Goal: Task Accomplishment & Management: Complete application form

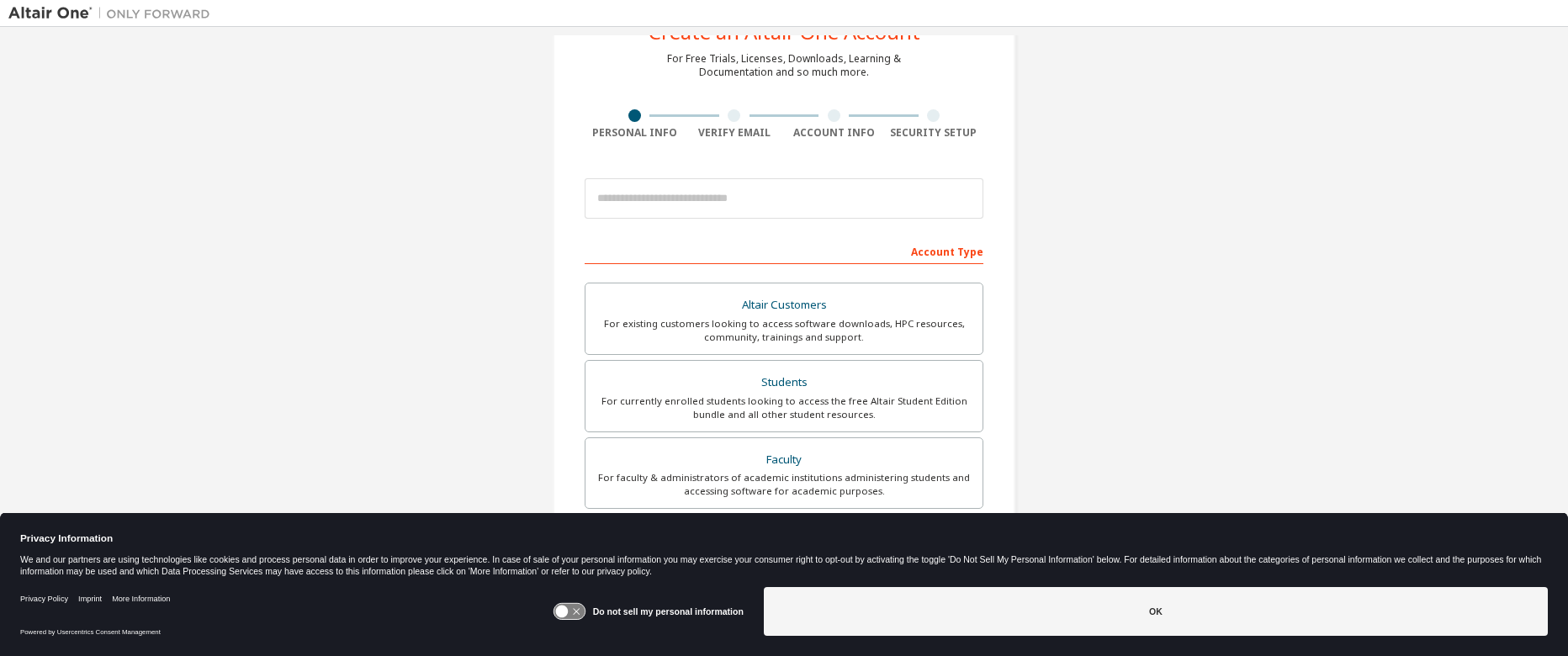
scroll to position [61, 0]
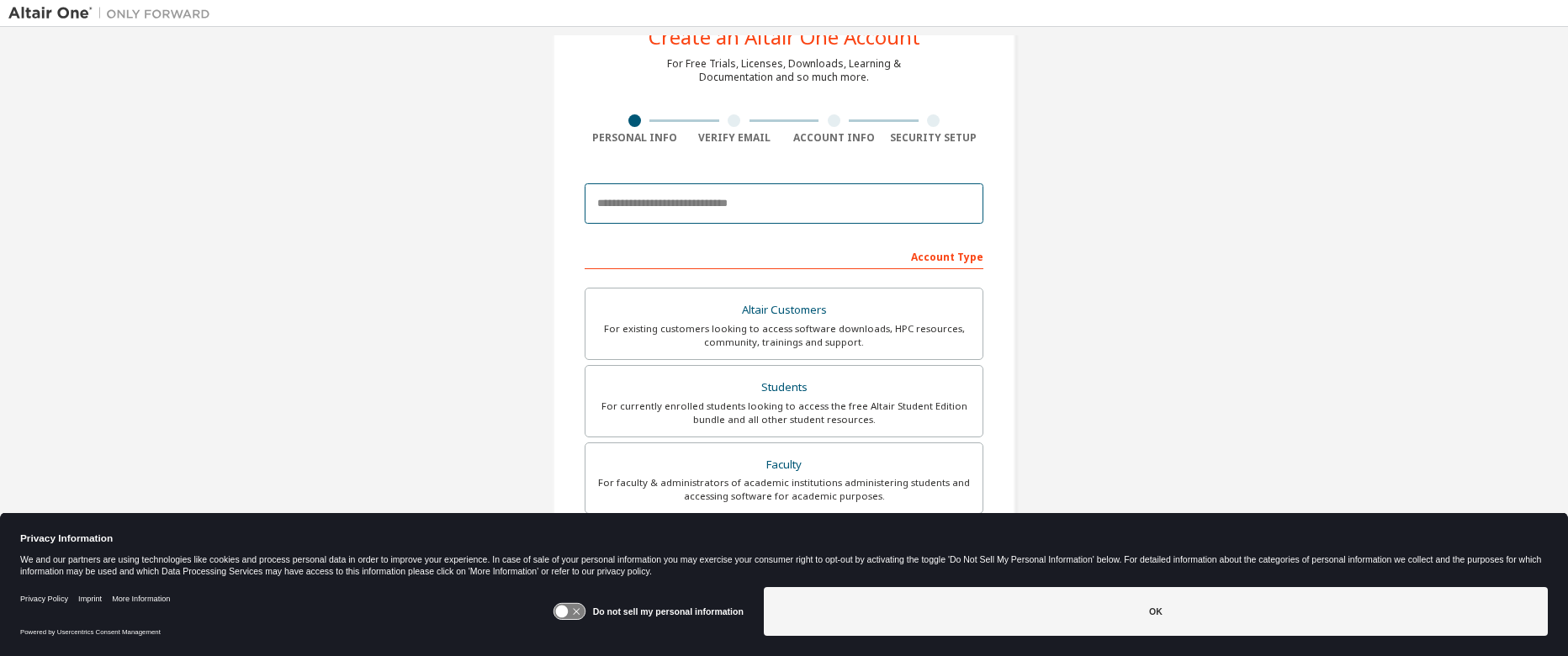
click at [754, 202] on input "email" at bounding box center [783, 203] width 399 height 40
type input "**********"
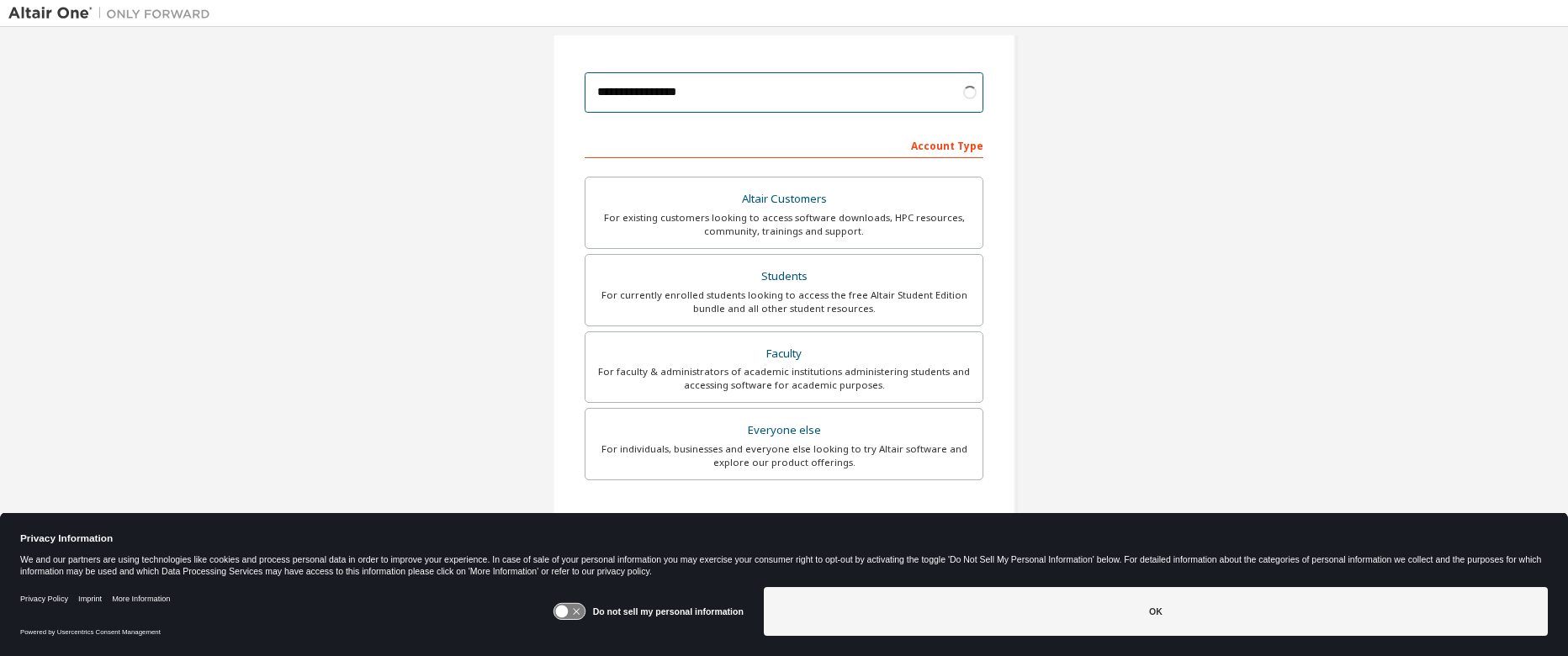
scroll to position [279, 0]
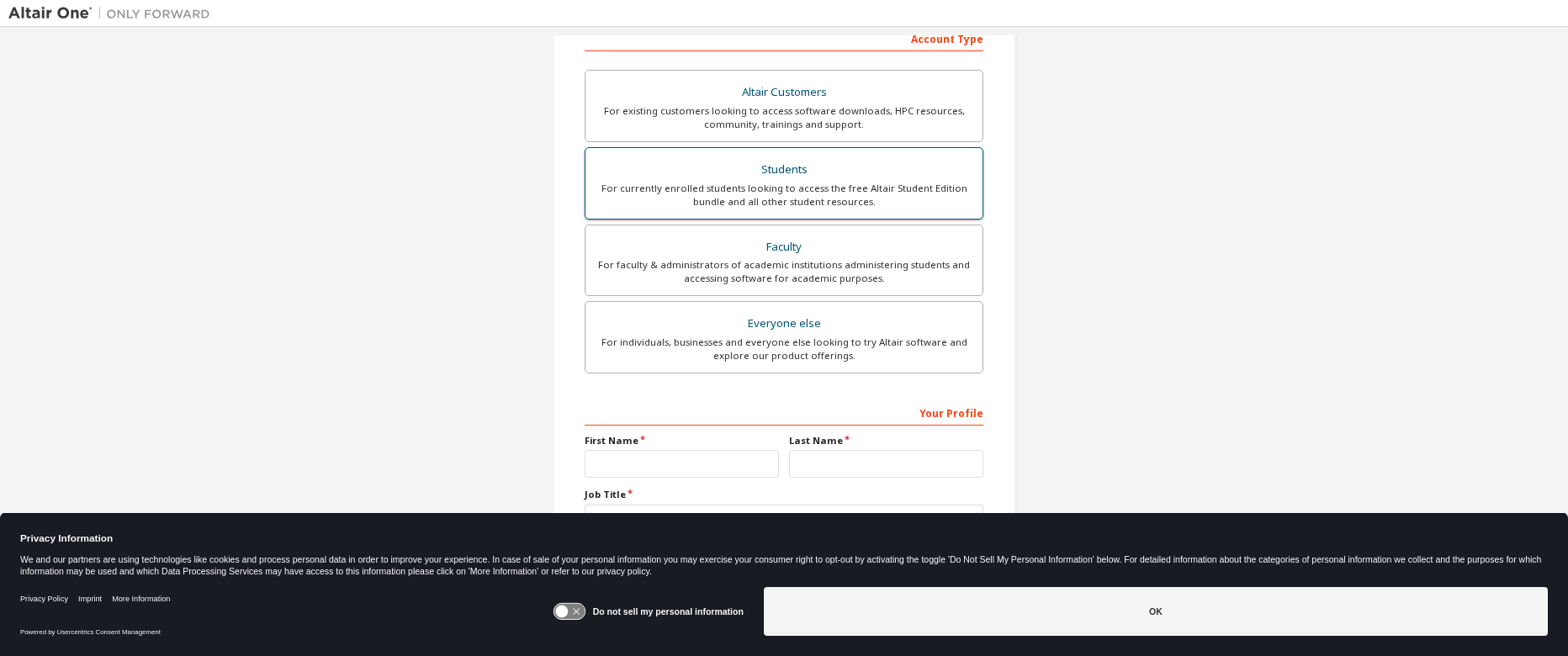
click at [788, 197] on div "For currently enrolled students looking to access the free Altair Student Editi…" at bounding box center [784, 195] width 377 height 27
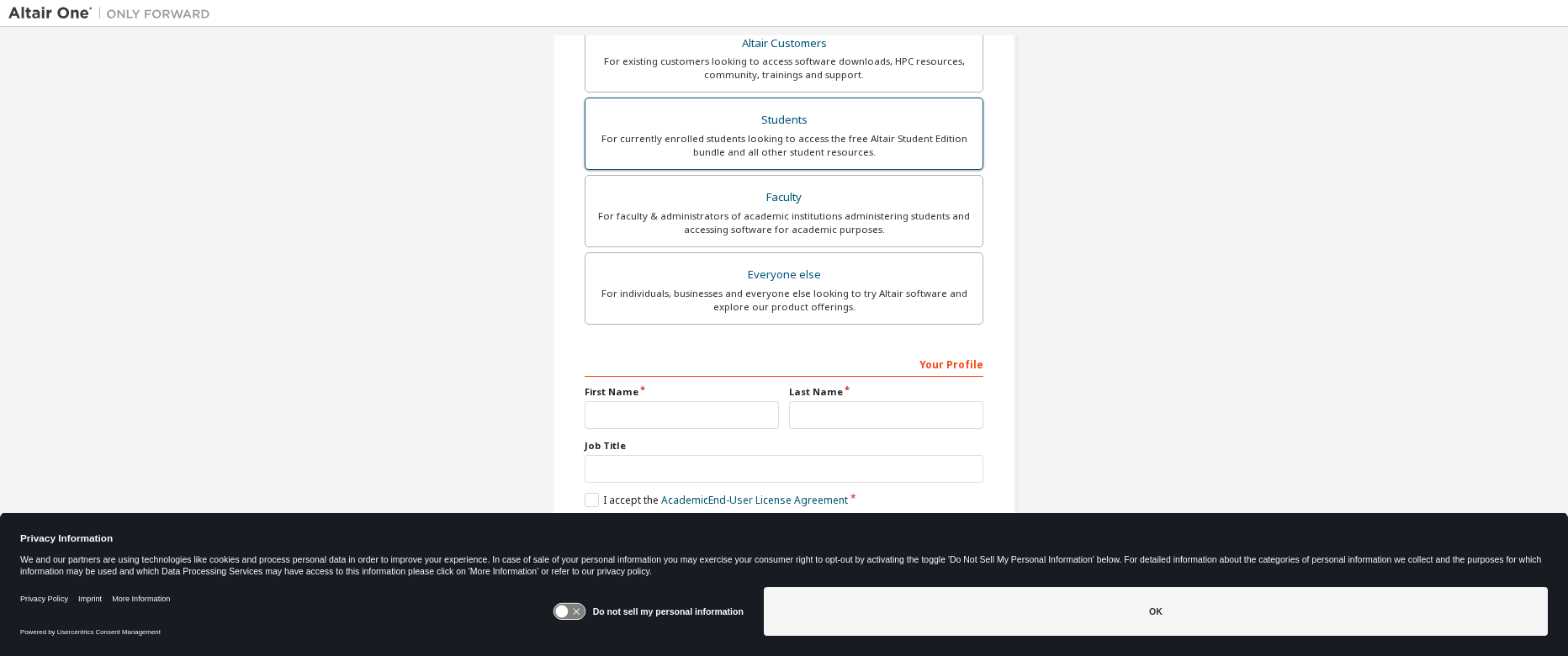
scroll to position [327, 0]
click at [654, 405] on input "text" at bounding box center [681, 415] width 194 height 28
type input "****"
click at [911, 425] on input "text" at bounding box center [886, 415] width 194 height 28
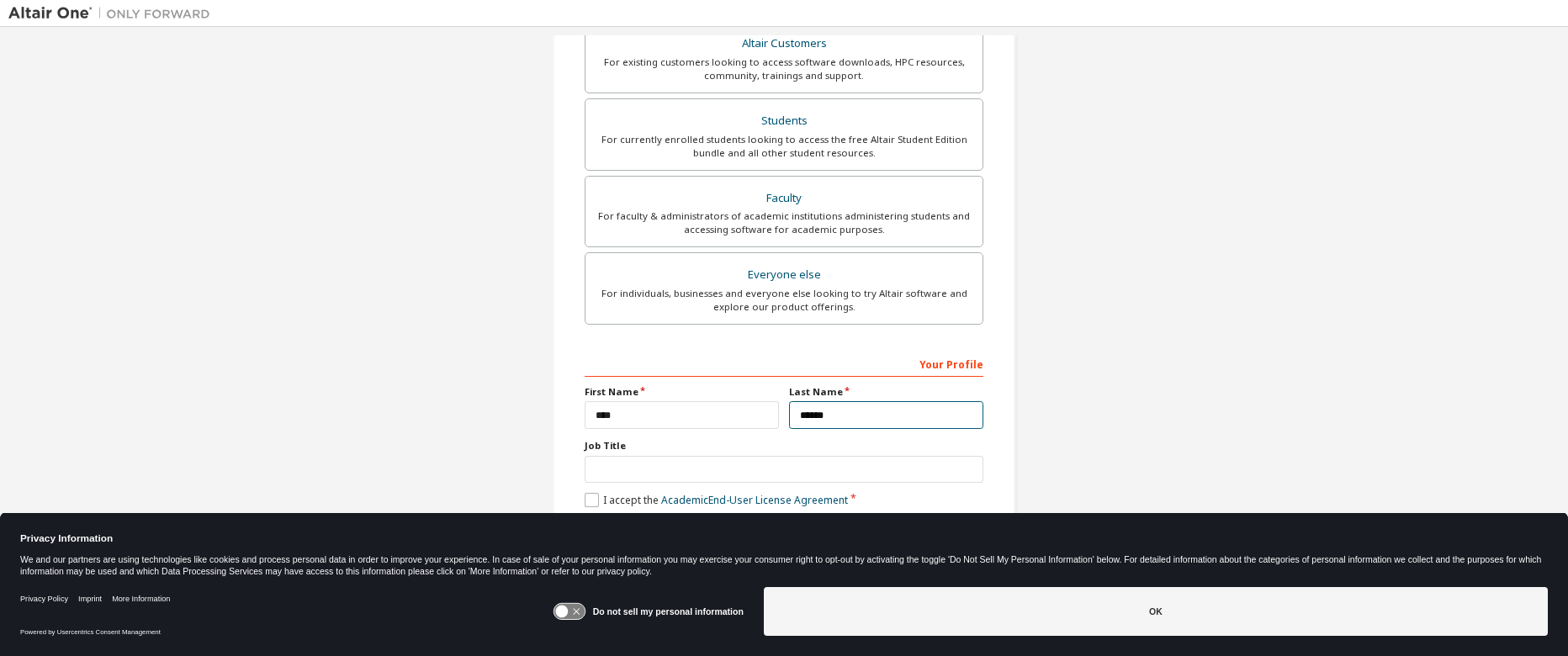
type input "******"
click at [592, 499] on label "I accept the Academic End-User License Agreement" at bounding box center [716, 500] width 263 height 14
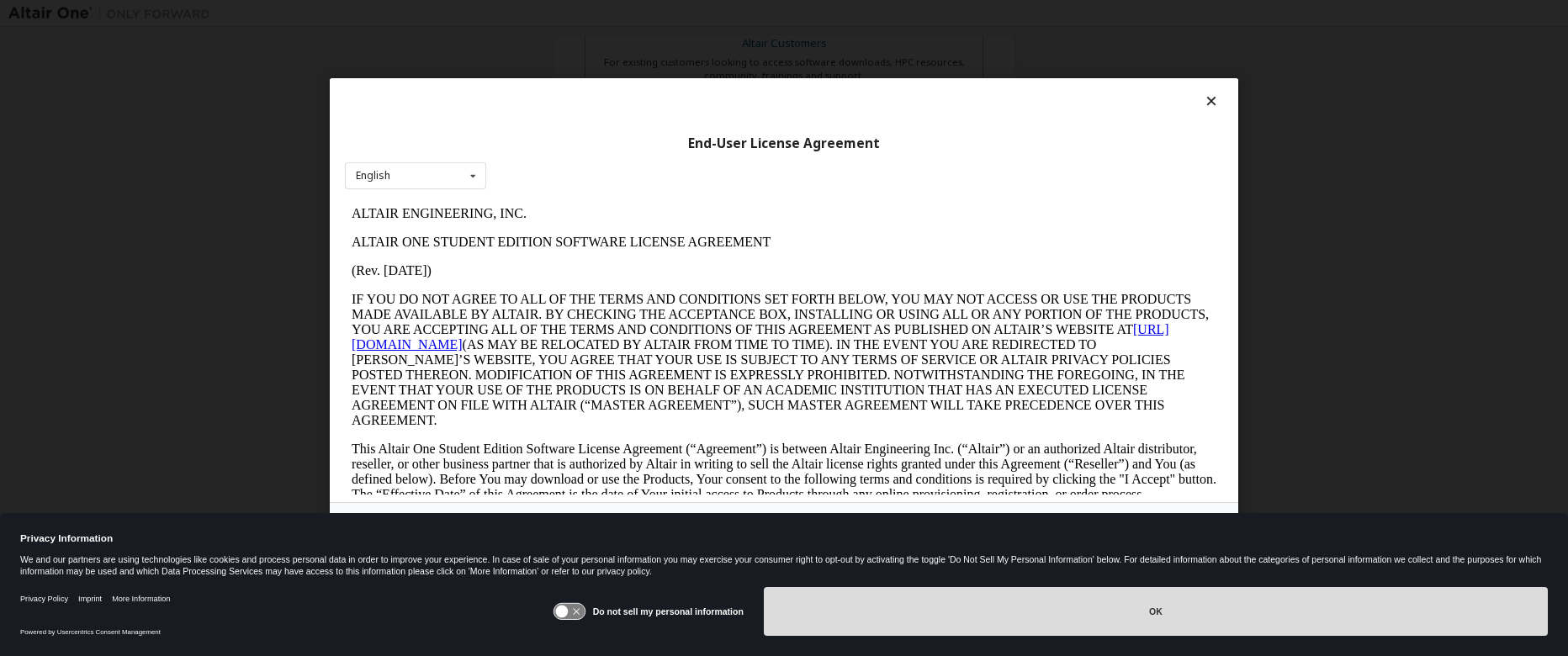
scroll to position [0, 0]
click at [849, 618] on button "OK" at bounding box center [1155, 611] width 784 height 48
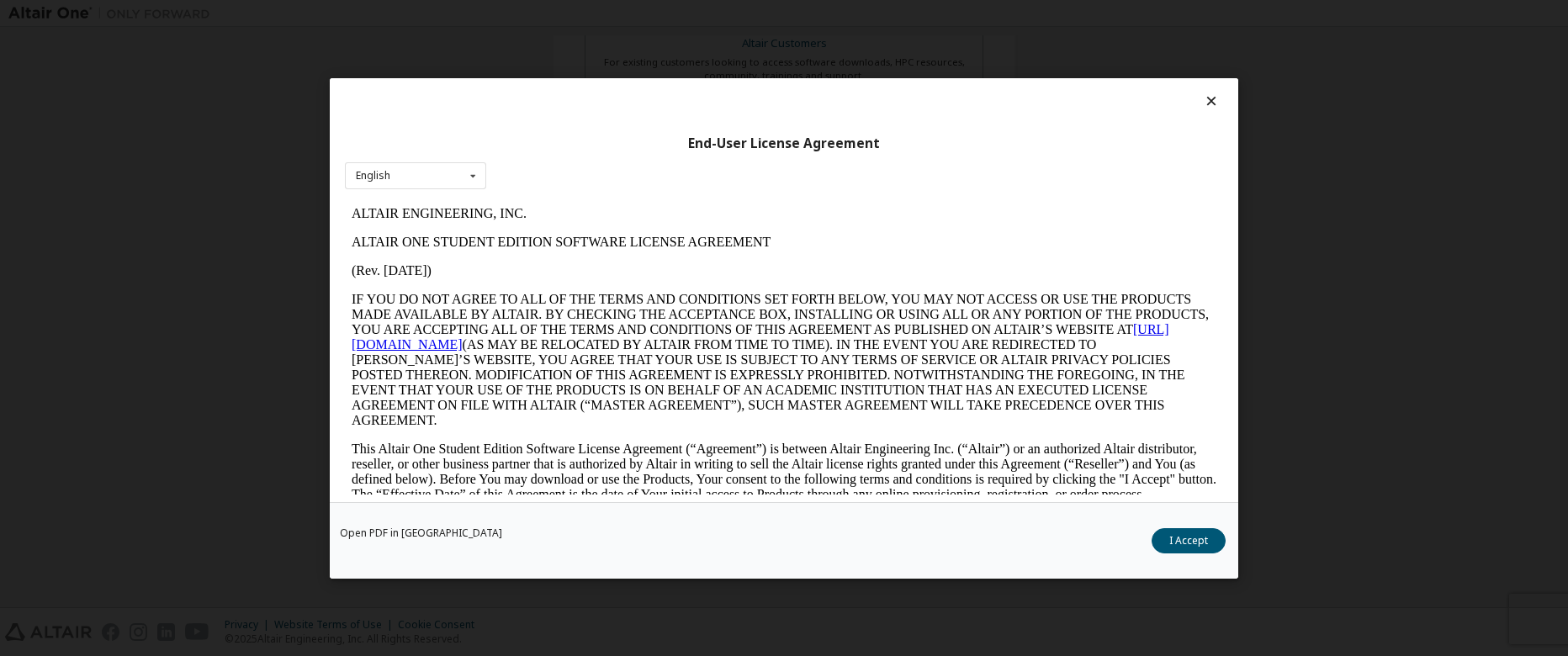
click at [827, 366] on p "IF YOU DO NOT AGREE TO ALL OF THE TERMS AND CONDITIONS SET FORTH BELOW, YOU MAY…" at bounding box center [783, 359] width 865 height 136
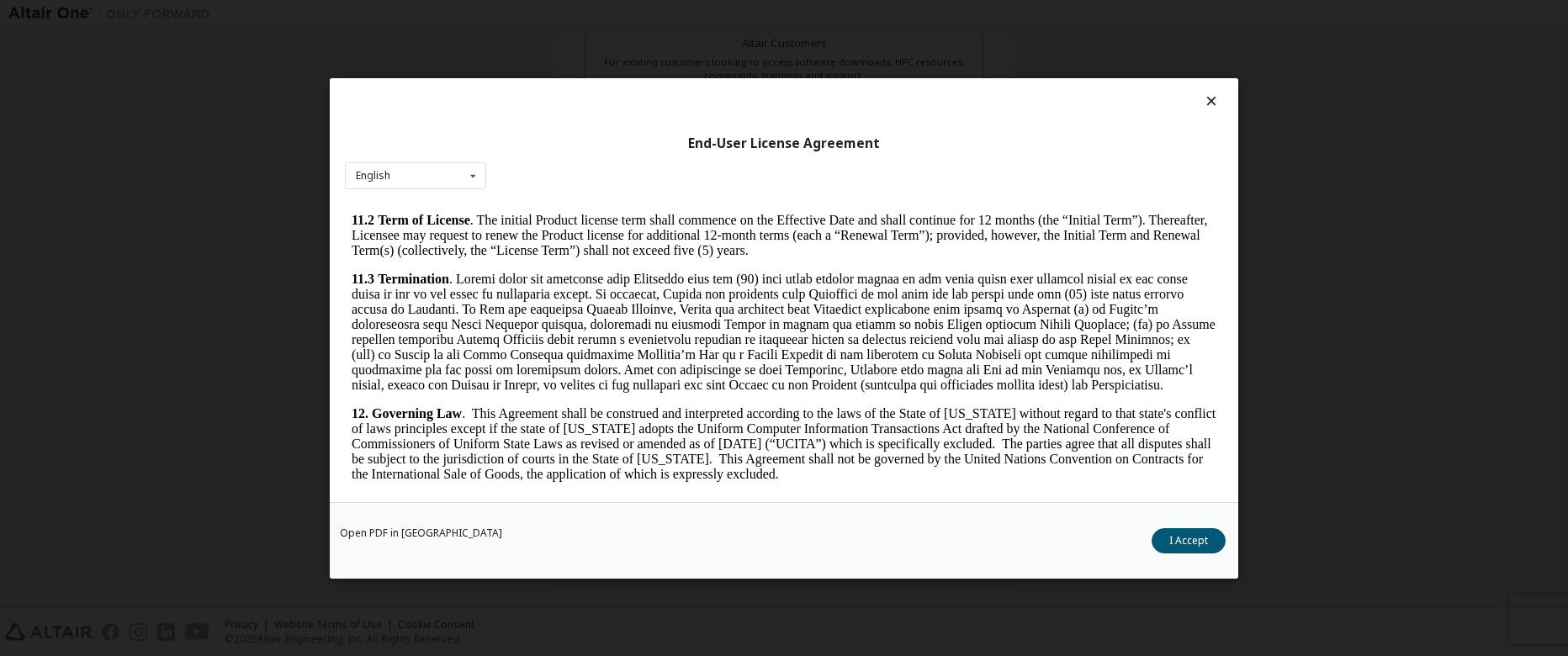
scroll to position [2739, 0]
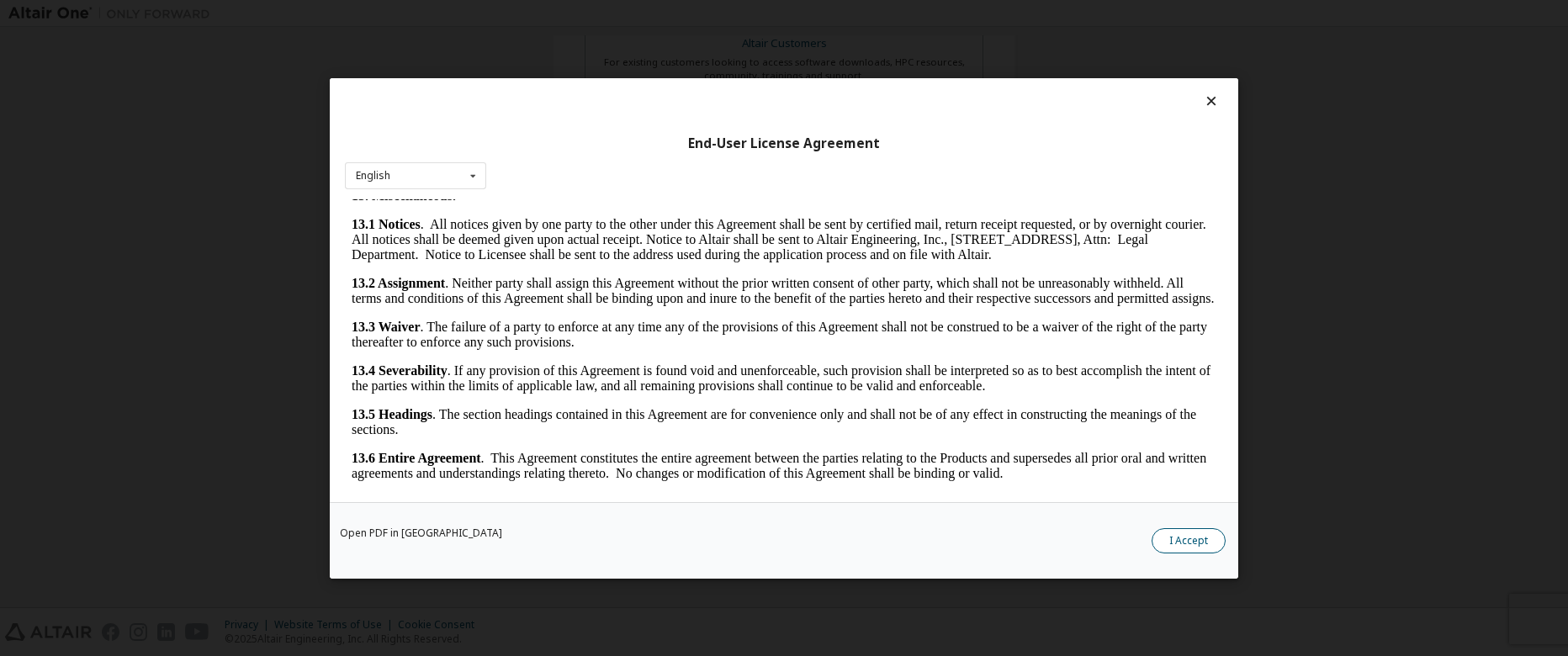
click at [1210, 544] on button "I Accept" at bounding box center [1188, 541] width 74 height 25
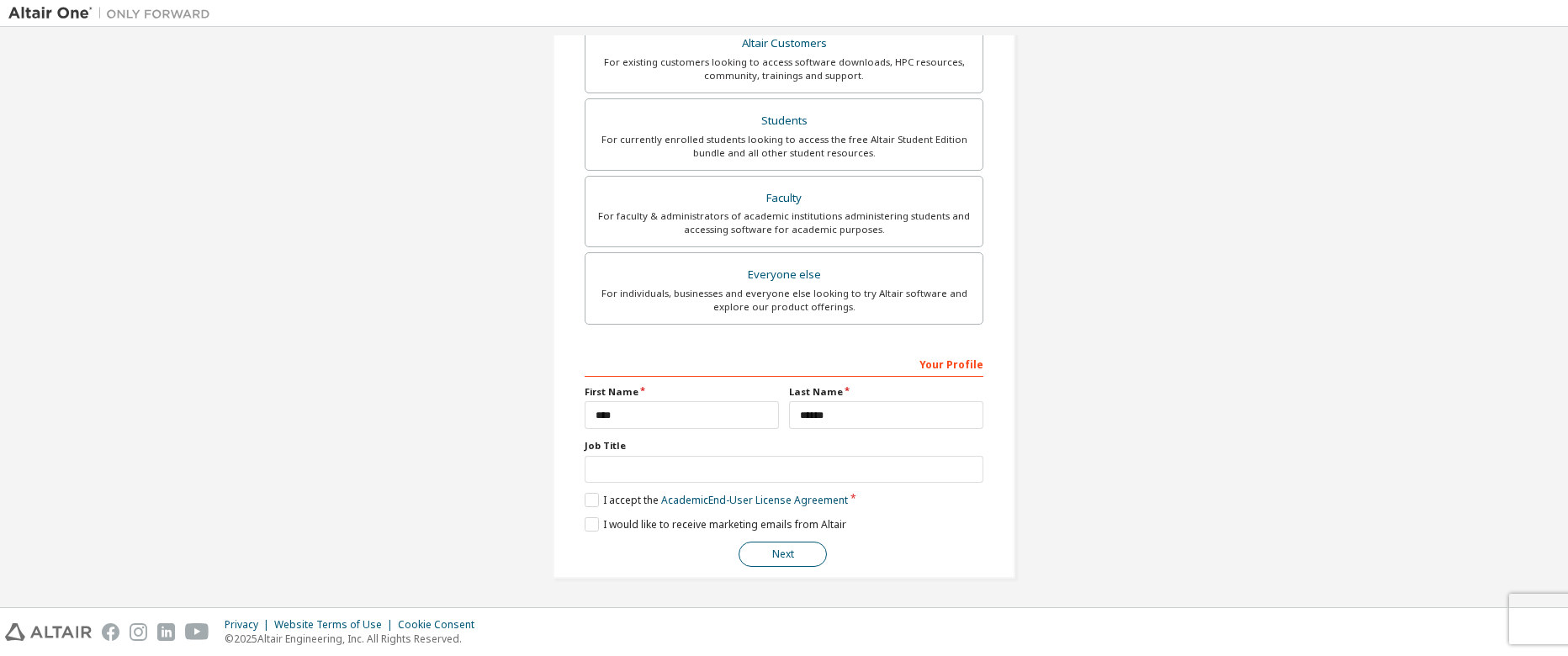
click at [789, 558] on button "Next" at bounding box center [782, 555] width 89 height 25
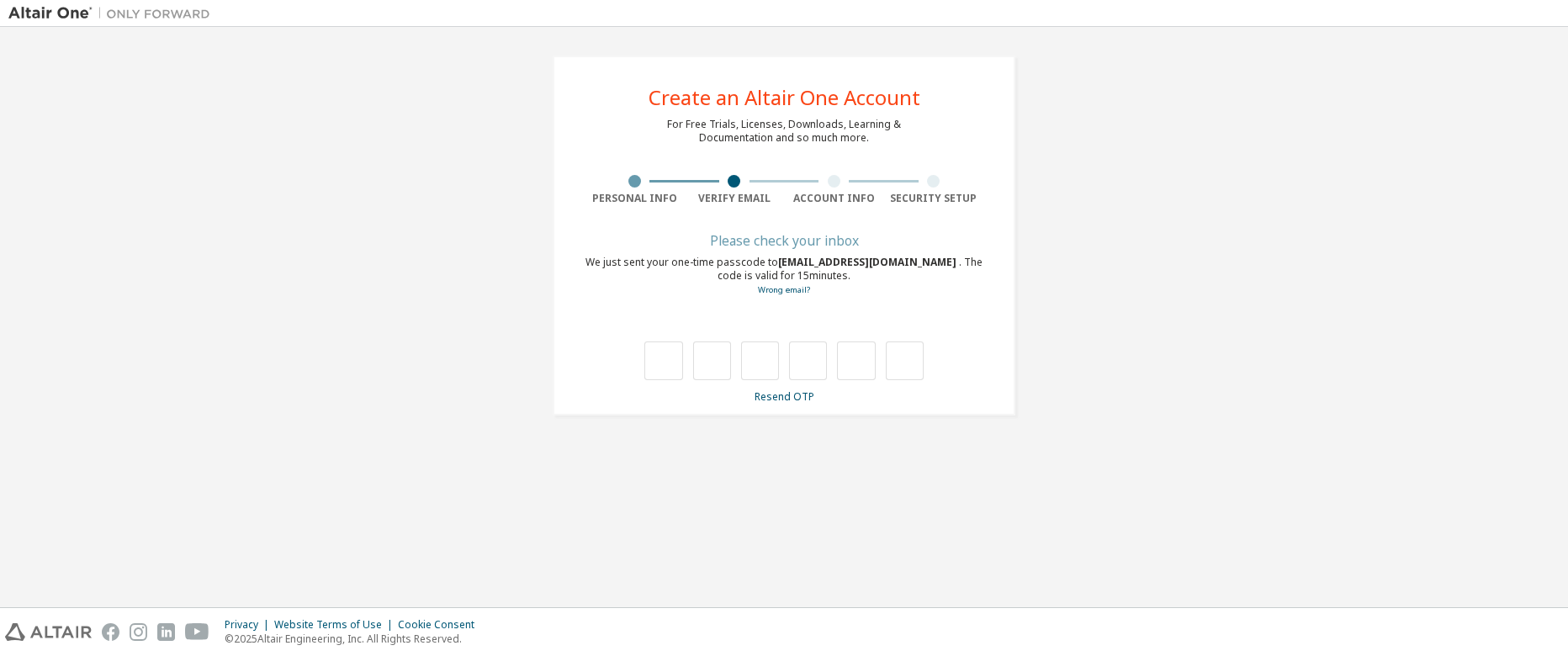
scroll to position [0, 0]
click at [668, 374] on input "text" at bounding box center [663, 360] width 38 height 39
type input "*"
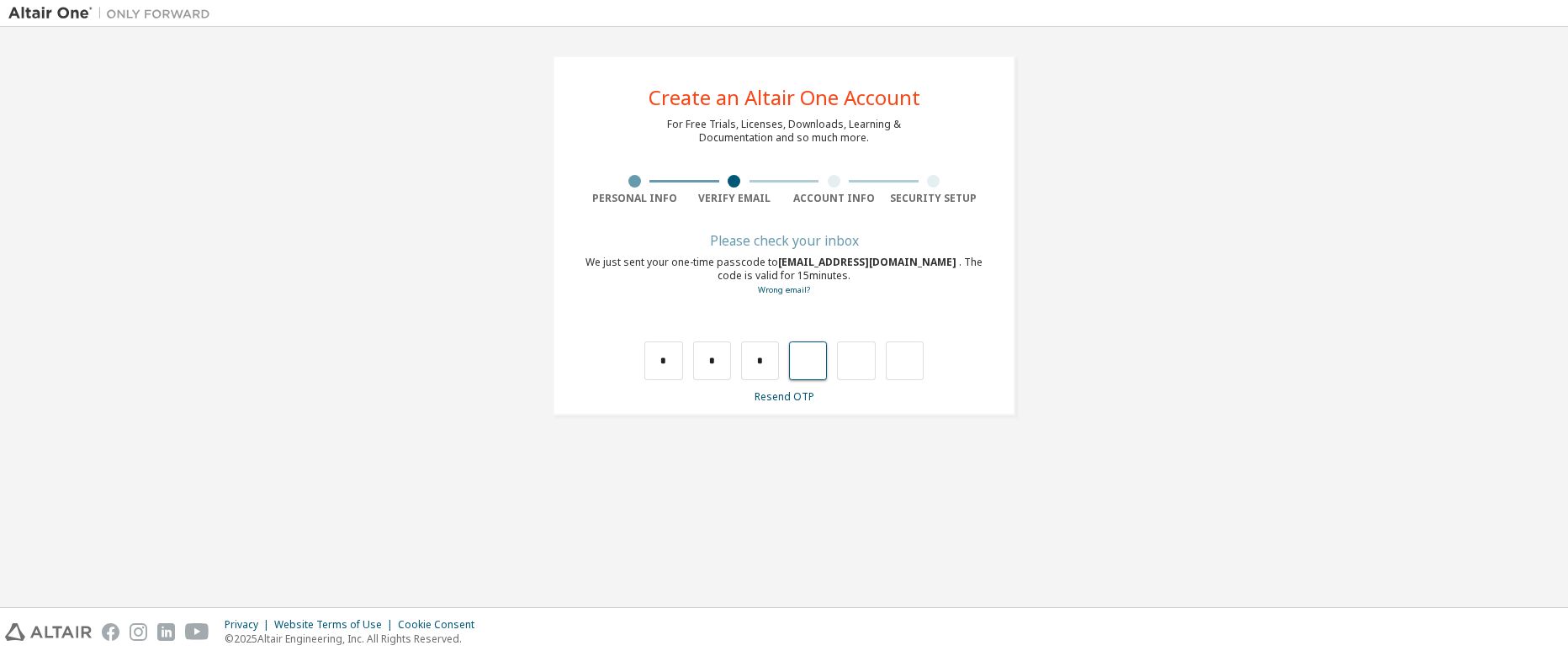
type input "*"
